Goal: Find specific page/section: Find specific page/section

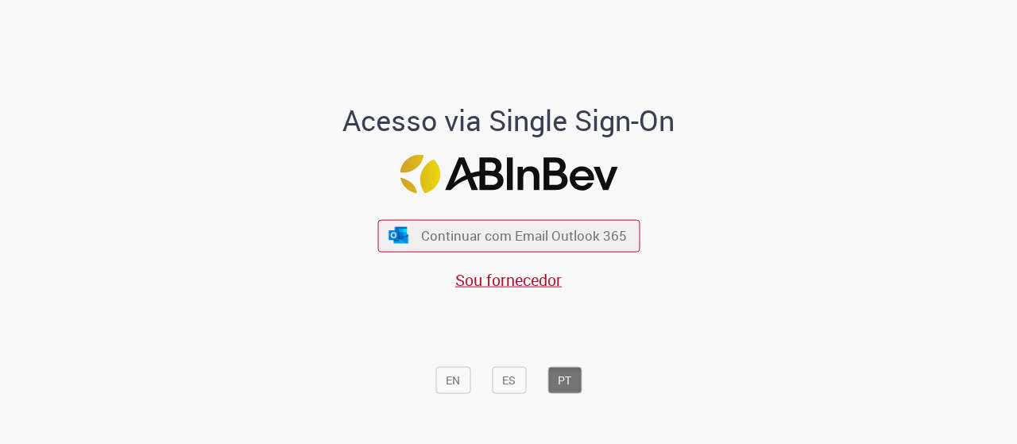
click at [539, 223] on button "Continuar com Email Outlook 365" at bounding box center [508, 235] width 262 height 33
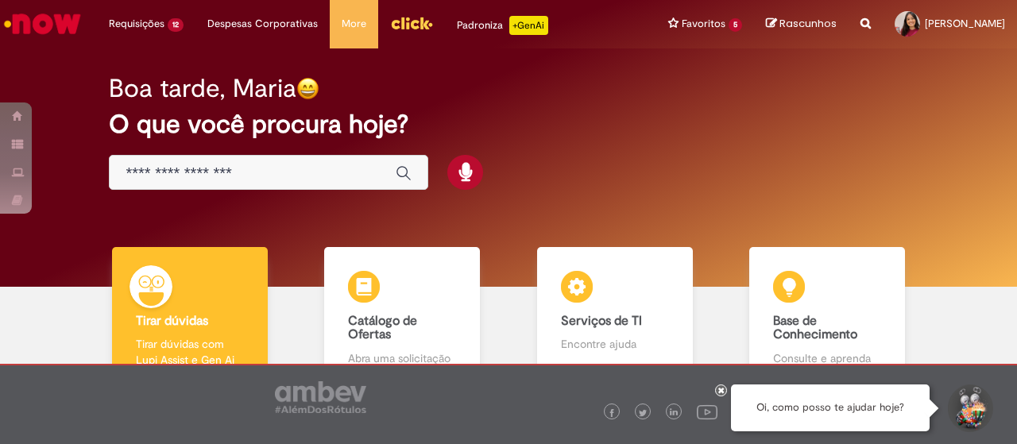
click at [293, 170] on input "Basta digitar aqui" at bounding box center [252, 173] width 254 height 18
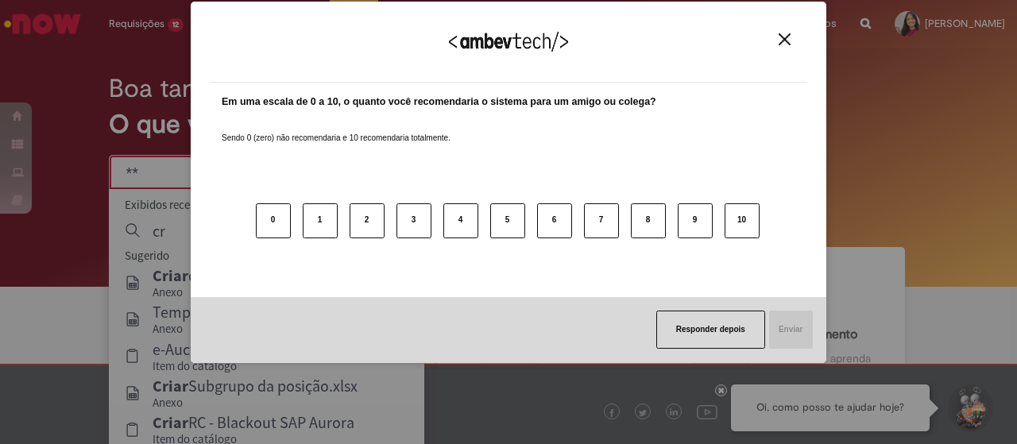
type input "*"
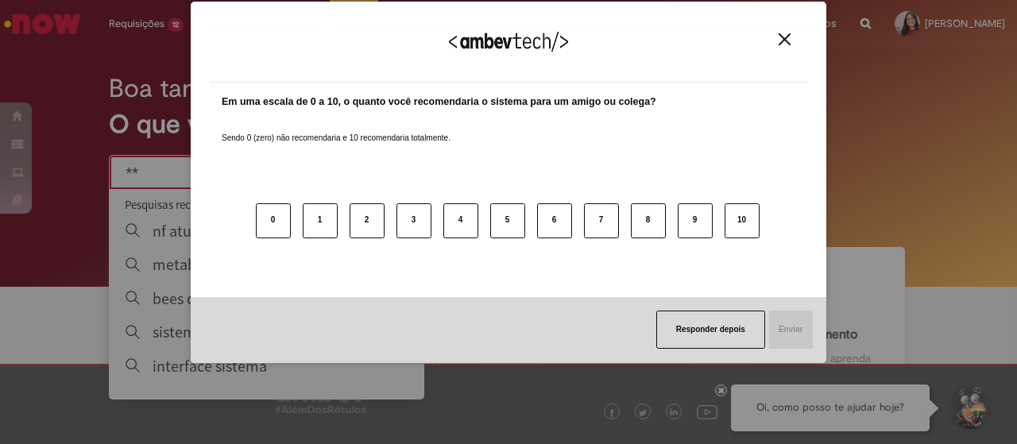
type input "*"
type input "******"
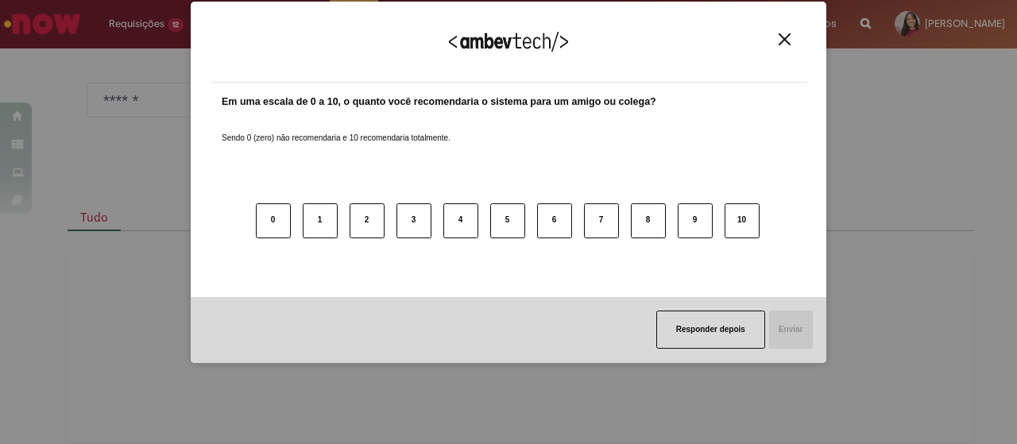
click at [787, 44] on img "Close" at bounding box center [784, 39] width 12 height 12
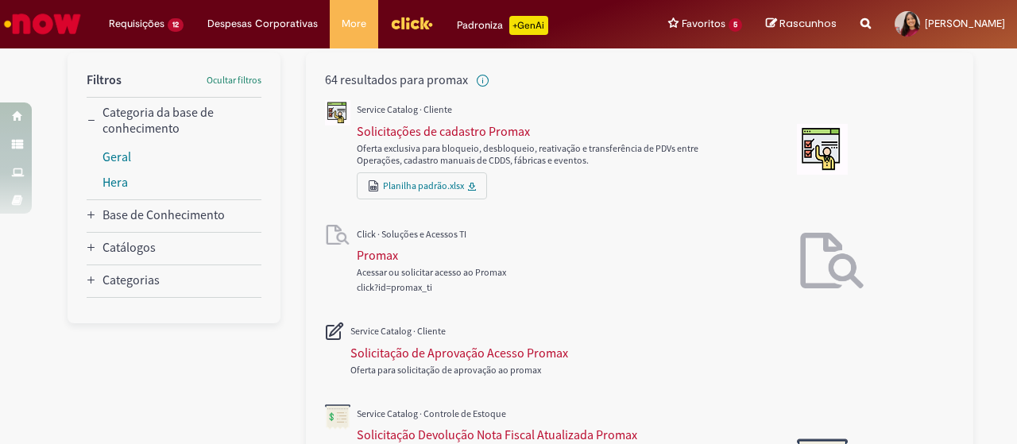
scroll to position [199, 0]
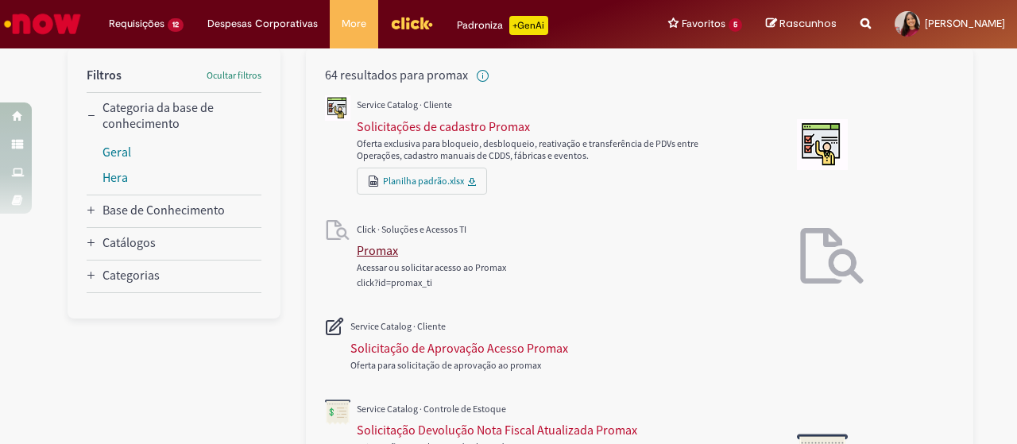
click at [373, 250] on div "Promax" at bounding box center [377, 250] width 41 height 16
